Goal: Find contact information: Find contact information

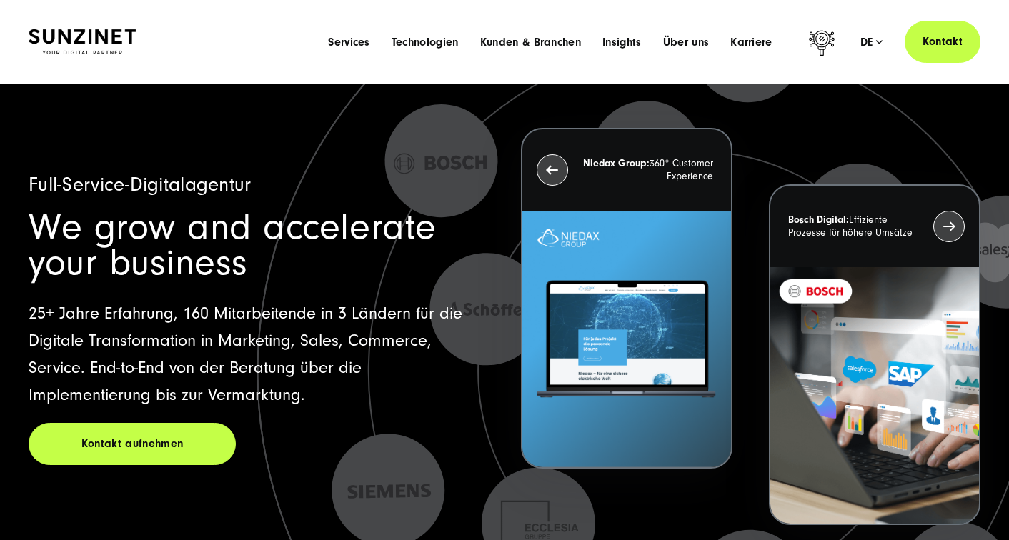
drag, startPoint x: 689, startPoint y: 36, endPoint x: 528, endPoint y: 237, distance: 257.3
click at [688, 36] on span "Über uns" at bounding box center [686, 42] width 46 height 14
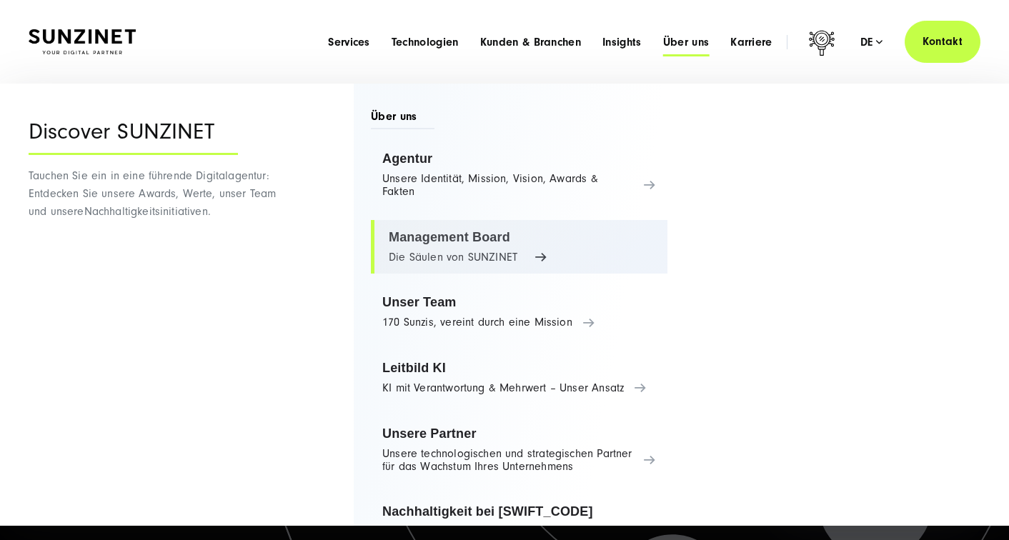
click at [543, 256] on link "Management Board Die Säulen von SUNZINET" at bounding box center [519, 247] width 297 height 54
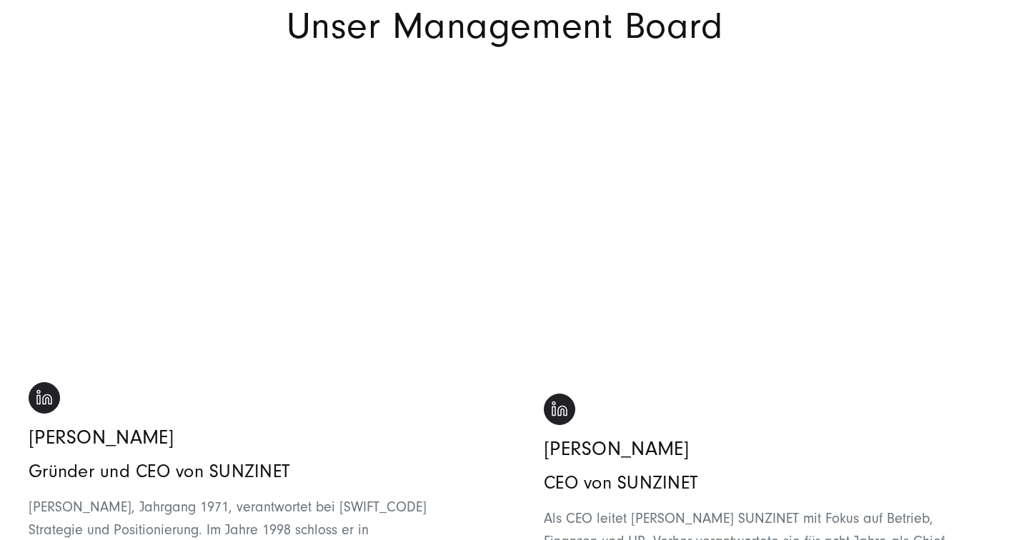
scroll to position [357, 0]
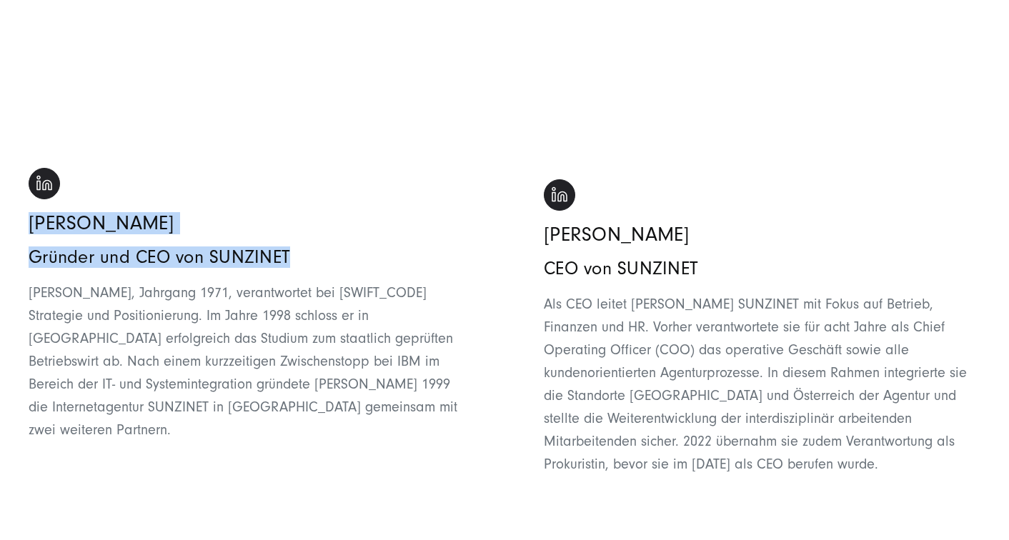
drag, startPoint x: 31, startPoint y: 224, endPoint x: 272, endPoint y: 260, distance: 243.6
click at [287, 253] on div "[PERSON_NAME] Gründer und CEO von SUNZINET [PERSON_NAME], Jahrgang 1971, verant…" at bounding box center [247, 346] width 437 height 357
copy div "[PERSON_NAME] Gründer und CEO von SUNZINET"
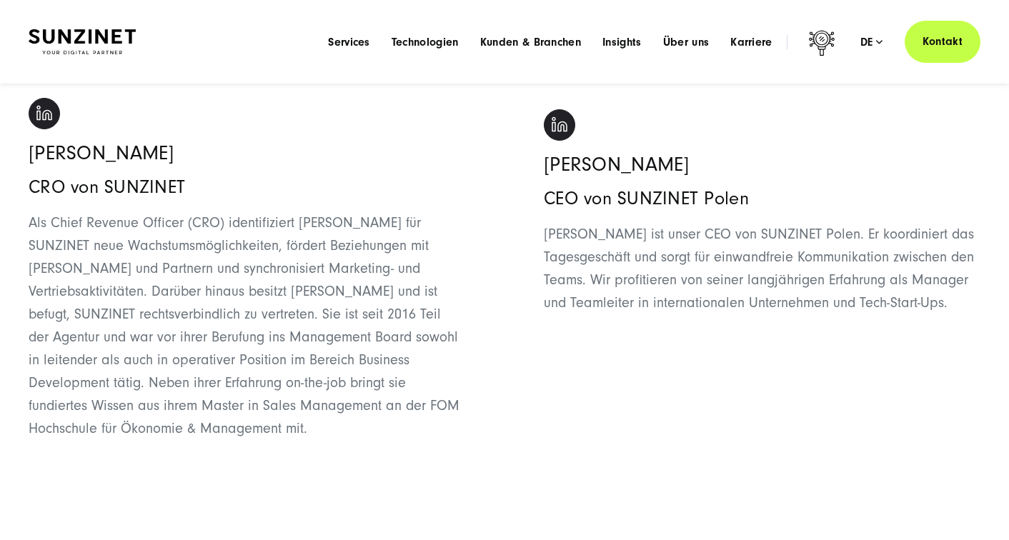
scroll to position [1644, 0]
